Goal: Task Accomplishment & Management: Use online tool/utility

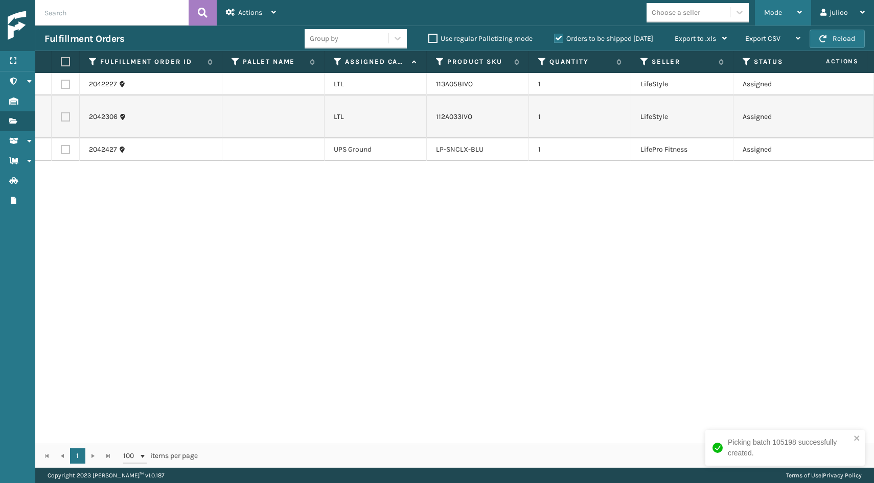
click at [775, 18] on div "Mode" at bounding box center [783, 13] width 38 height 26
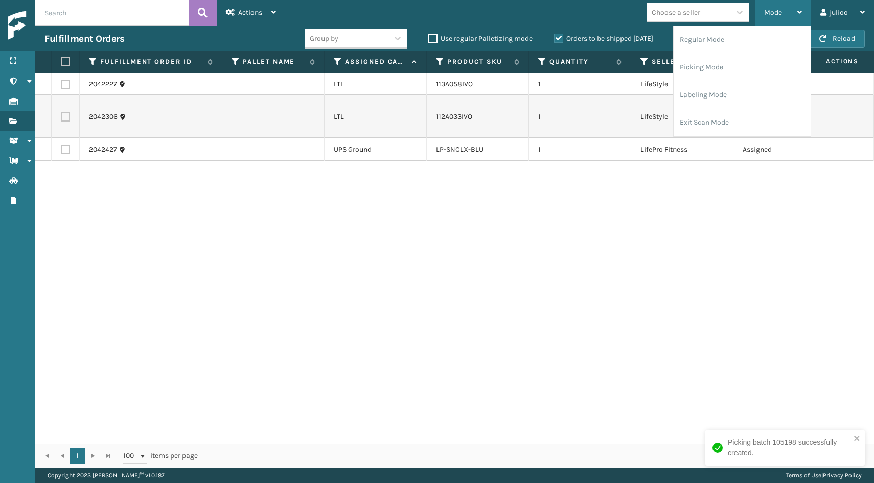
click at [773, 5] on div "Mode" at bounding box center [783, 13] width 38 height 26
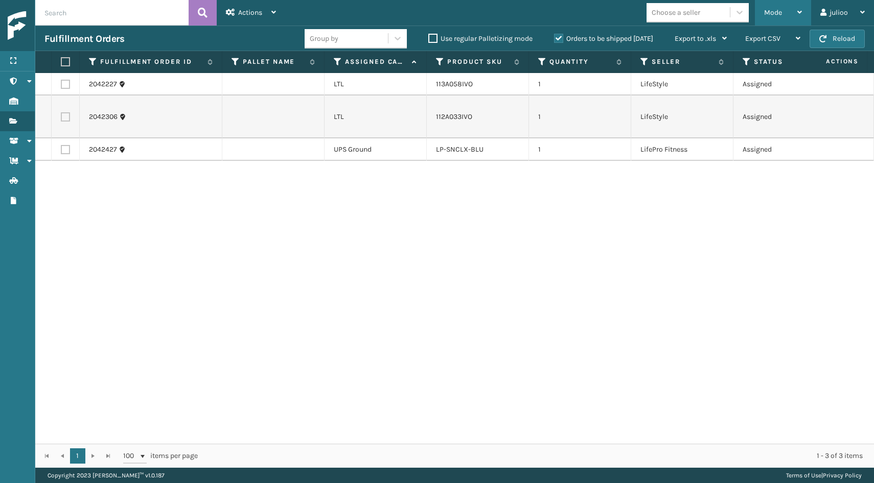
click at [773, 0] on div "Mode" at bounding box center [783, 13] width 38 height 26
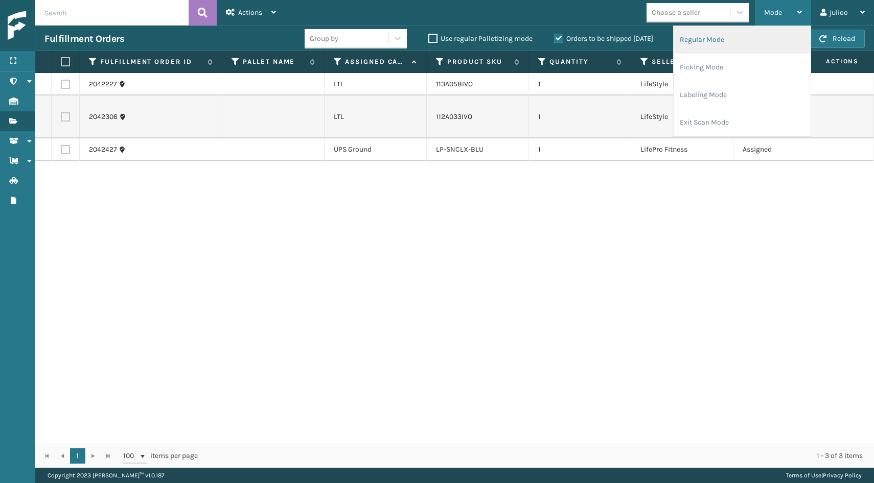
click at [721, 40] on li "Regular Mode" at bounding box center [741, 40] width 137 height 28
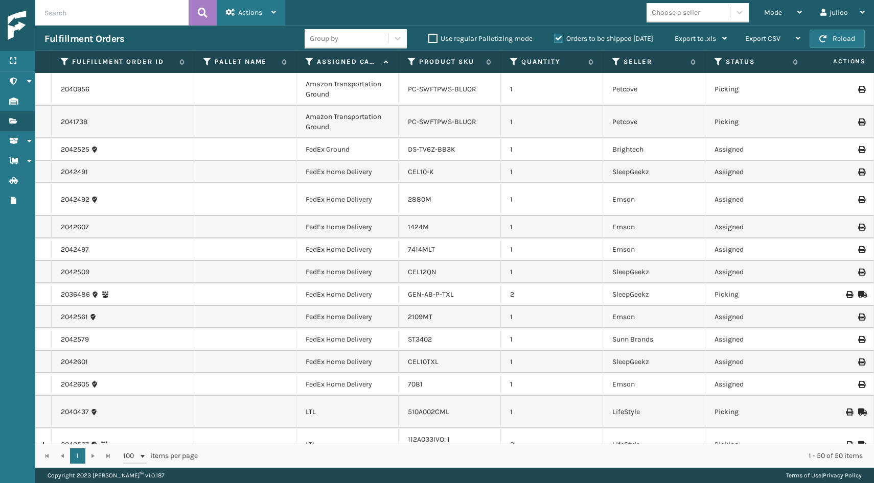
click at [265, 13] on div "Actions" at bounding box center [251, 13] width 50 height 26
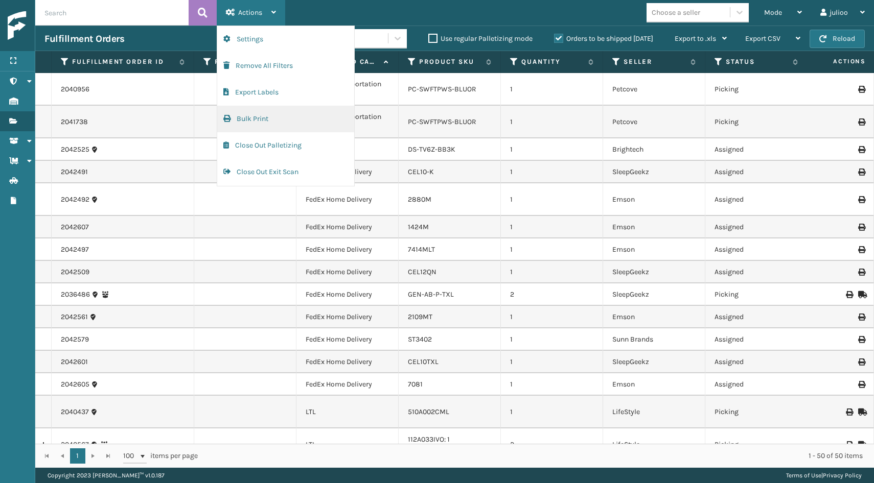
click at [255, 123] on button "Bulk Print" at bounding box center [285, 119] width 137 height 27
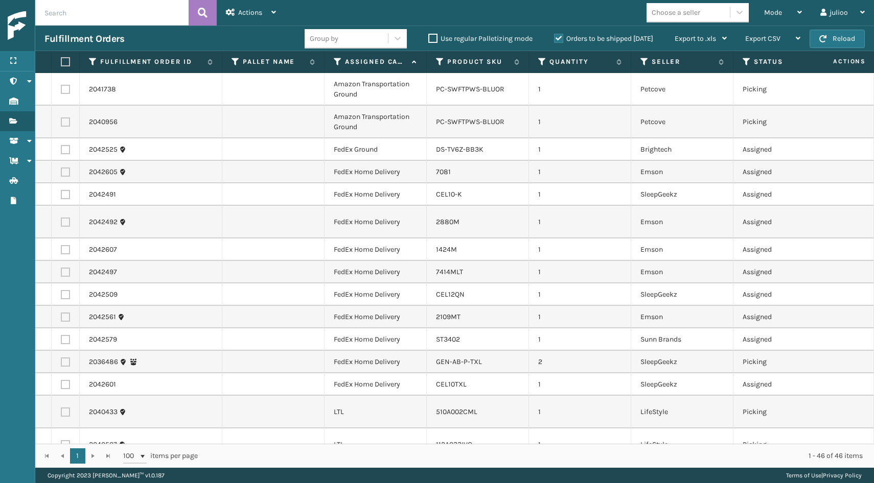
click at [63, 121] on label at bounding box center [65, 121] width 9 height 9
click at [61, 121] on input "checkbox" at bounding box center [61, 120] width 1 height 7
checkbox input "true"
click at [65, 91] on label at bounding box center [65, 89] width 9 height 9
click at [61, 91] on input "checkbox" at bounding box center [61, 88] width 1 height 7
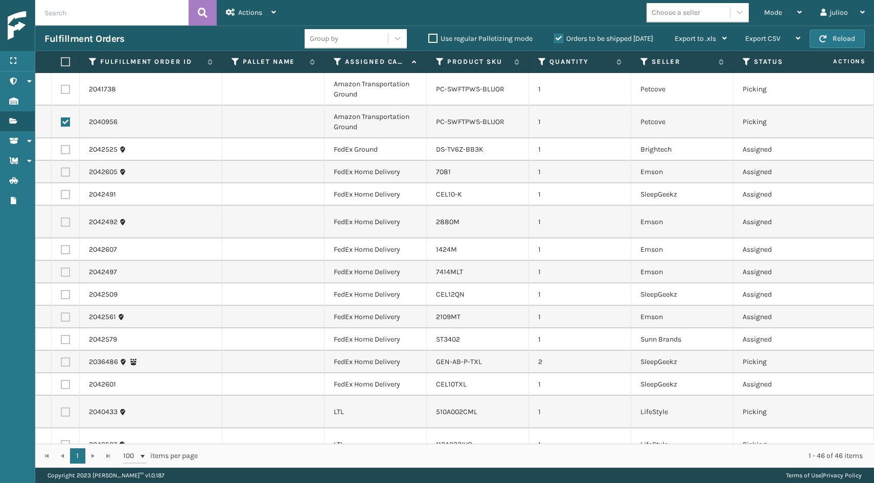
checkbox input "true"
click at [232, 10] on icon at bounding box center [230, 12] width 9 height 7
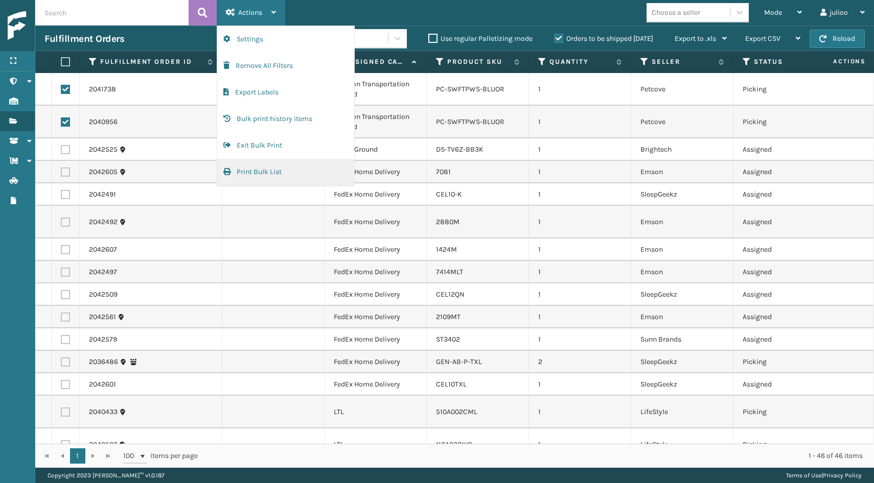
click at [247, 170] on button "Print Bulk List" at bounding box center [285, 172] width 137 height 27
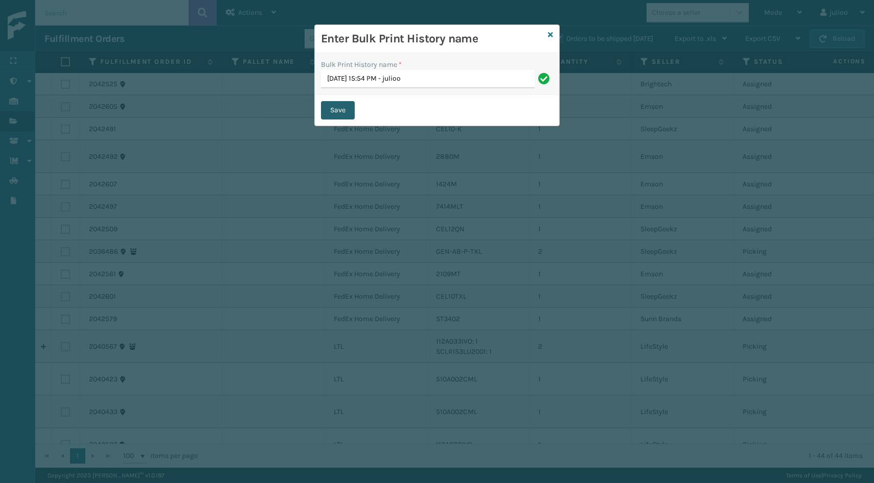
click at [345, 115] on button "Save" at bounding box center [338, 110] width 34 height 18
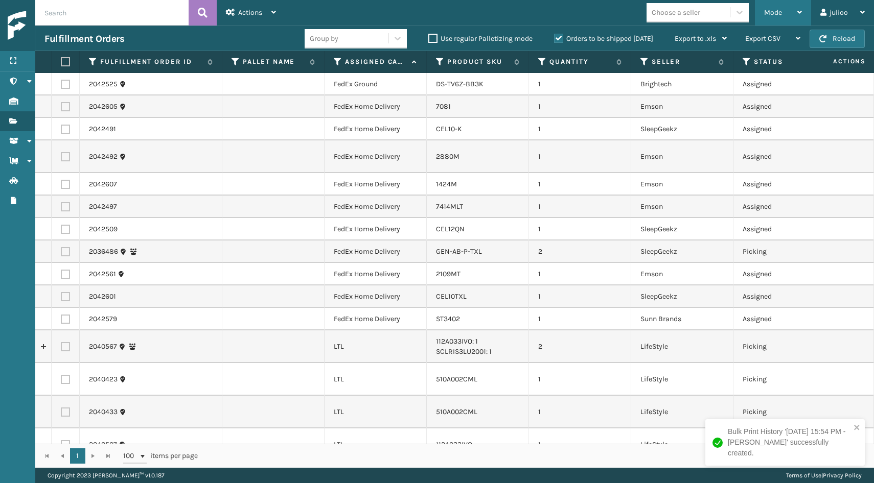
click at [769, 13] on span "Mode" at bounding box center [773, 12] width 18 height 9
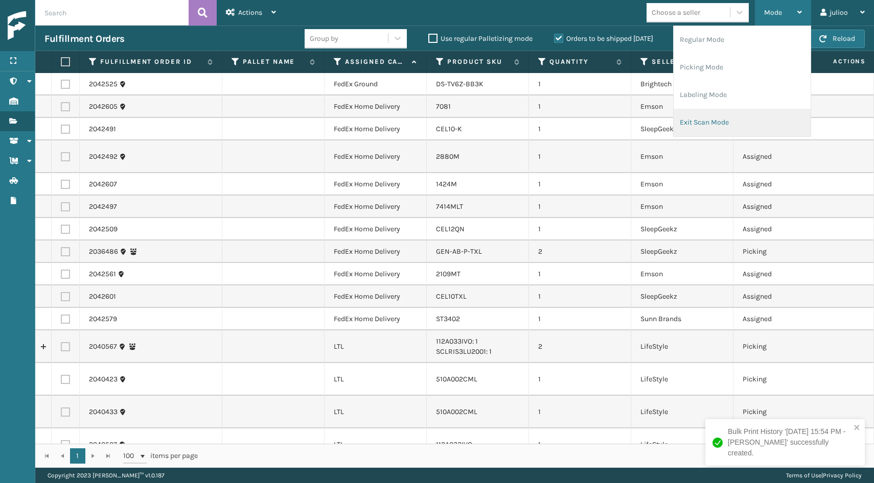
click at [714, 112] on li "Exit Scan Mode" at bounding box center [741, 123] width 137 height 28
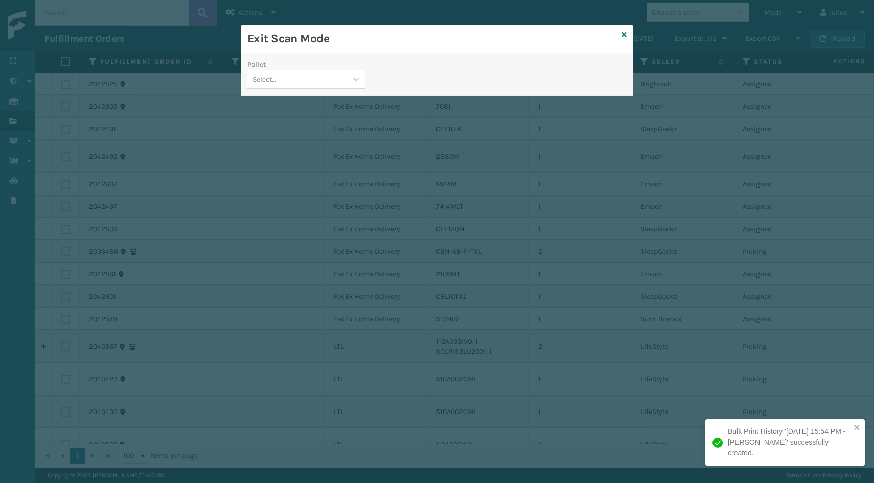
click at [336, 82] on div "Select..." at bounding box center [296, 79] width 99 height 17
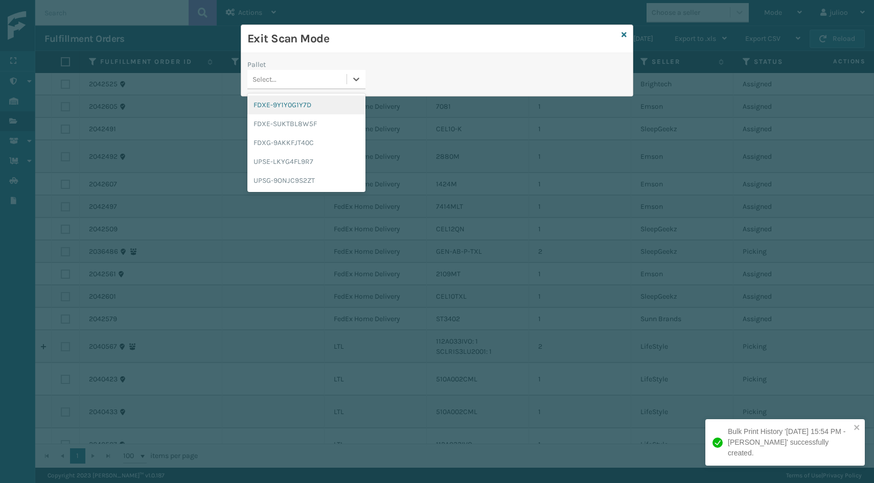
click at [328, 106] on div "FDXE-9Y1Y0G1Y7D" at bounding box center [306, 105] width 118 height 19
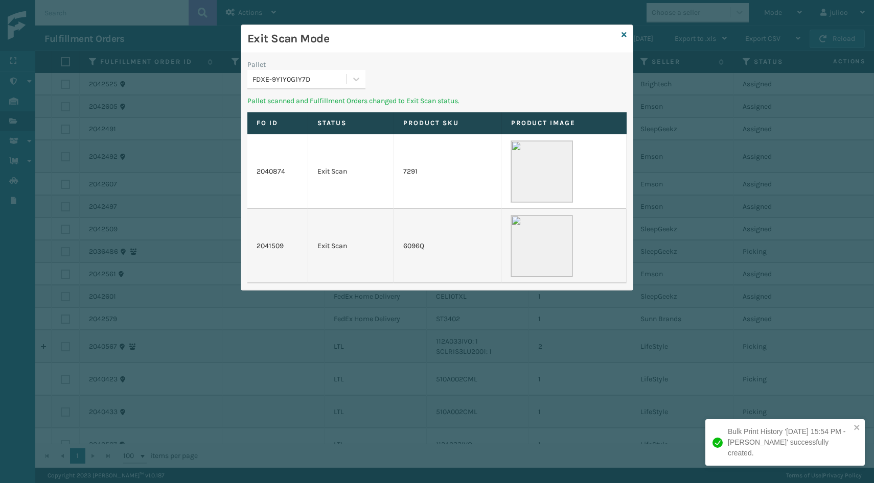
click at [340, 77] on div "FDXE-9Y1Y0G1Y7D" at bounding box center [299, 79] width 95 height 11
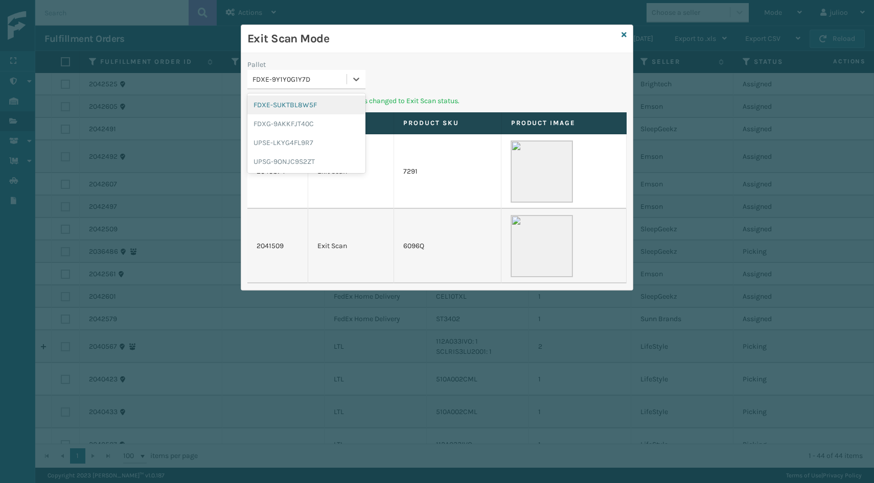
click at [324, 105] on div "FDXE-SUKTBL8W5F" at bounding box center [306, 105] width 118 height 19
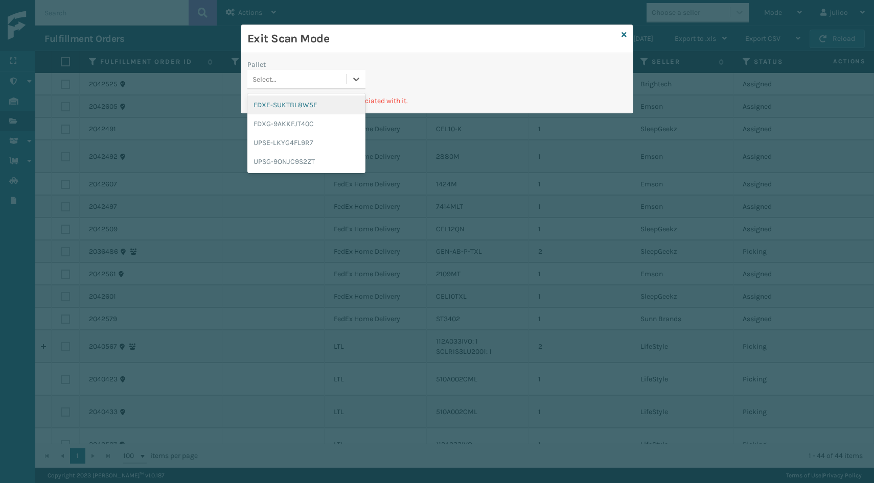
click at [333, 84] on div "Select..." at bounding box center [296, 79] width 99 height 17
click at [314, 109] on div "FDXE-SUKTBL8W5F" at bounding box center [306, 105] width 118 height 19
click at [331, 79] on div "FDXE-SUKTBL8W5F" at bounding box center [299, 79] width 95 height 11
click at [303, 123] on div "FDXG-9AKKFJT40C" at bounding box center [306, 123] width 118 height 19
click at [328, 74] on div "Select..." at bounding box center [296, 79] width 99 height 17
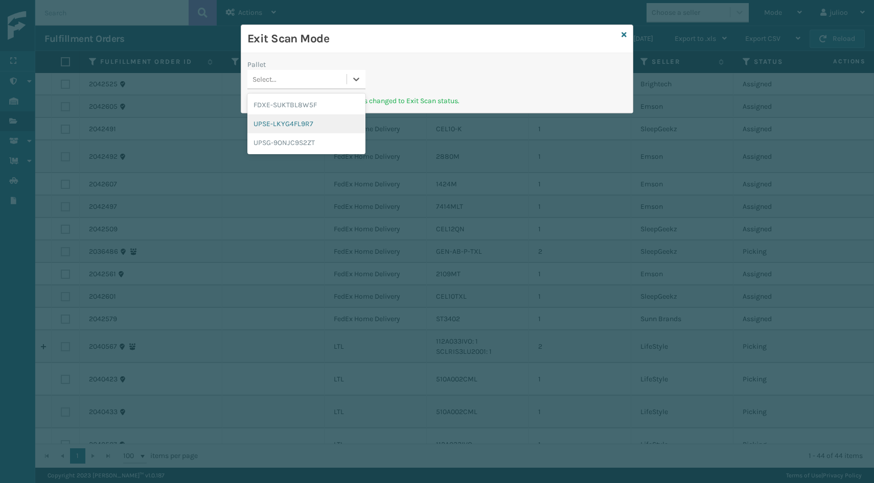
click at [297, 117] on div "UPSE-LKYG4FL9R7" at bounding box center [306, 123] width 118 height 19
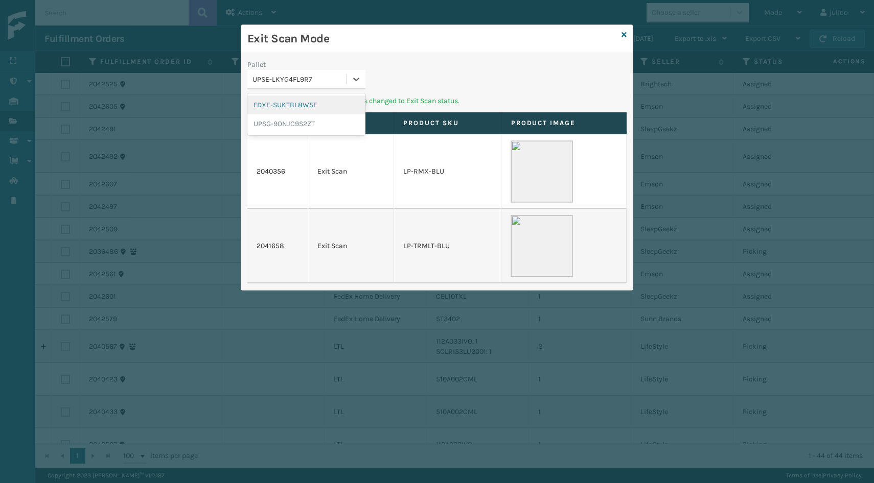
click at [311, 83] on div "UPSE-LKYG4FL9R7" at bounding box center [299, 79] width 95 height 11
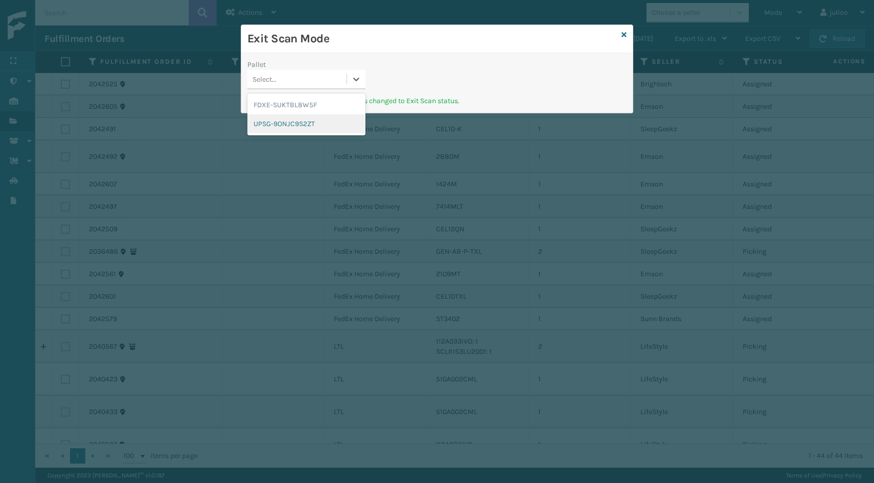
click at [296, 124] on div "UPSG-9ONJC9S2ZT" at bounding box center [306, 123] width 118 height 19
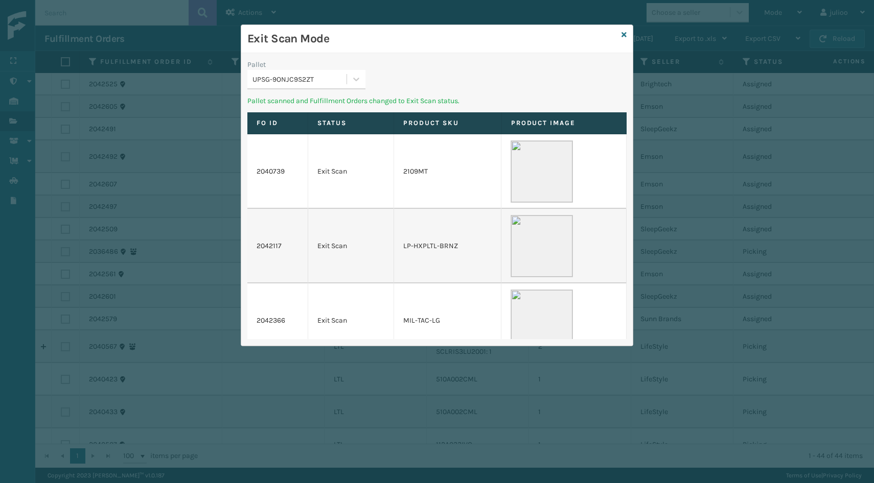
click at [346, 85] on div "UPSG-9ONJC9S2ZT" at bounding box center [296, 79] width 99 height 17
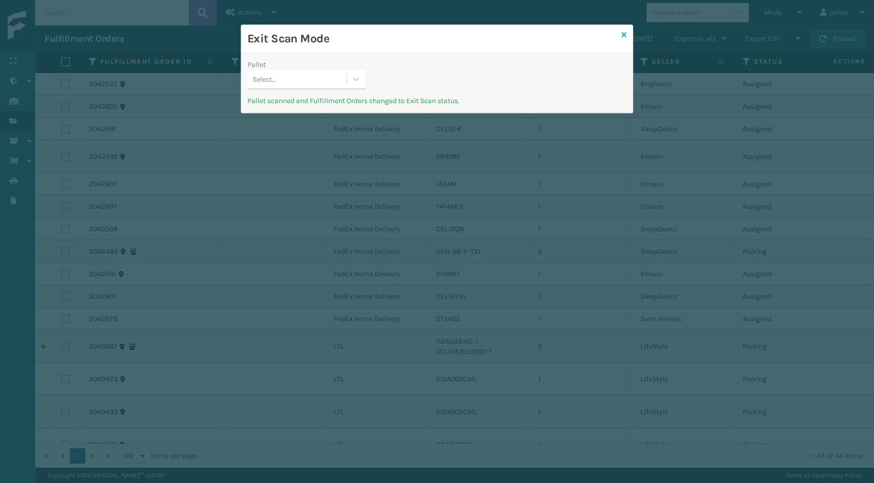
click at [622, 33] on icon at bounding box center [623, 34] width 5 height 7
